Goal: Task Accomplishment & Management: Use online tool/utility

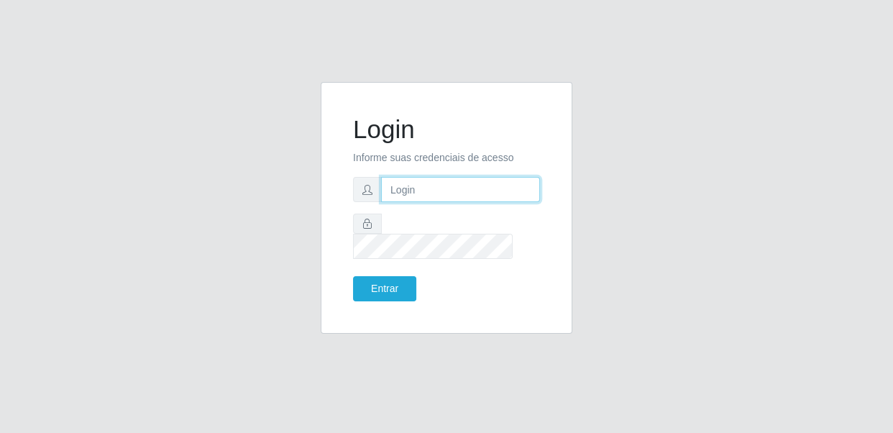
click at [459, 192] on input "text" at bounding box center [460, 189] width 159 height 25
type input "[EMAIL_ADDRESS][DOMAIN_NAME]"
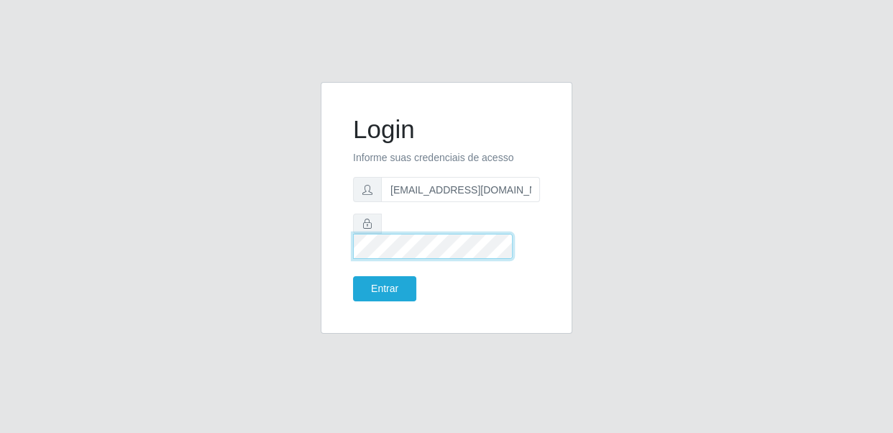
click at [353, 276] on button "Entrar" at bounding box center [384, 288] width 63 height 25
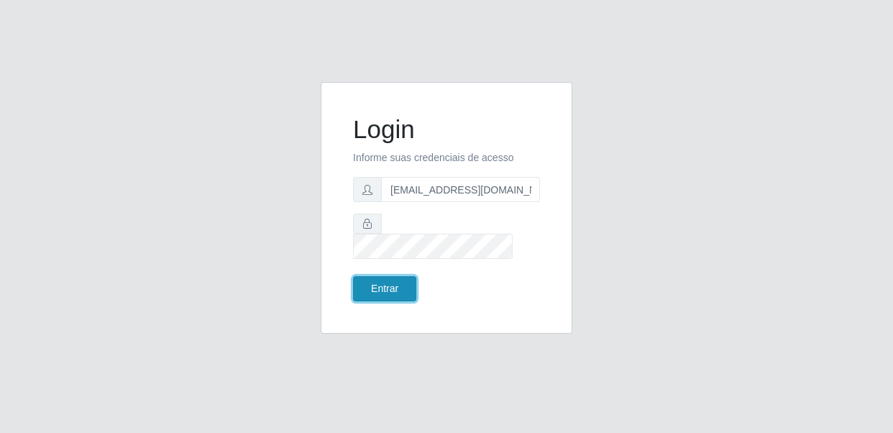
click at [387, 284] on button "Entrar" at bounding box center [384, 288] width 63 height 25
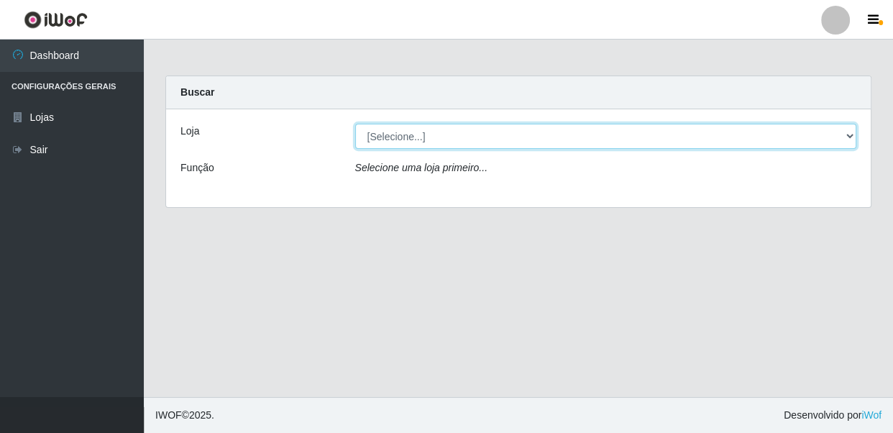
click at [690, 133] on select "[Selecione...] SUPER SHOW - Coophab" at bounding box center [606, 136] width 502 height 25
select select "146"
click at [355, 124] on select "[Selecione...] SUPER SHOW - Coophab" at bounding box center [606, 136] width 502 height 25
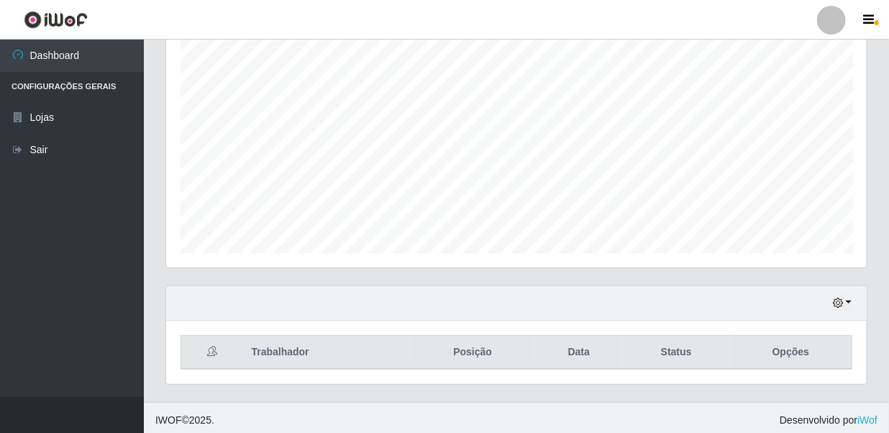
scroll to position [265, 0]
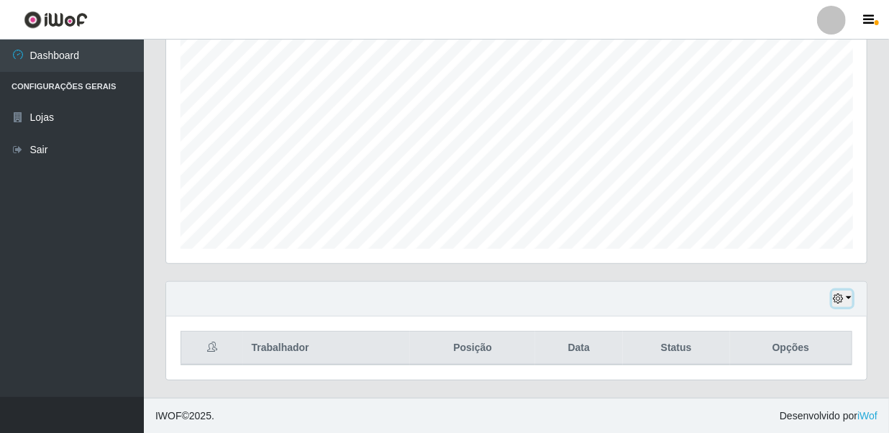
click at [841, 298] on icon "button" at bounding box center [838, 298] width 10 height 10
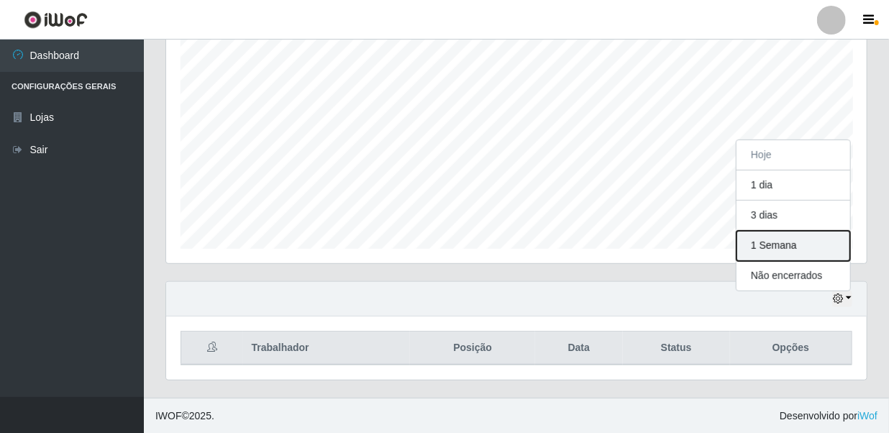
click at [805, 239] on button "1 Semana" at bounding box center [793, 246] width 114 height 30
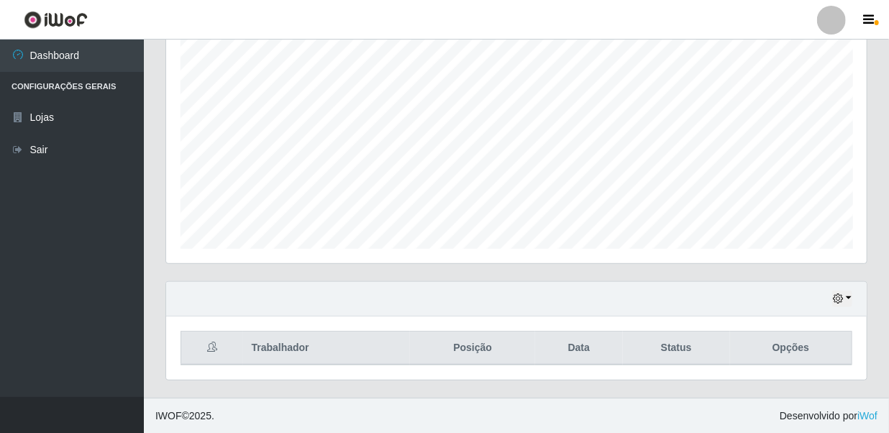
scroll to position [0, 0]
